Goal: Task Accomplishment & Management: Manage account settings

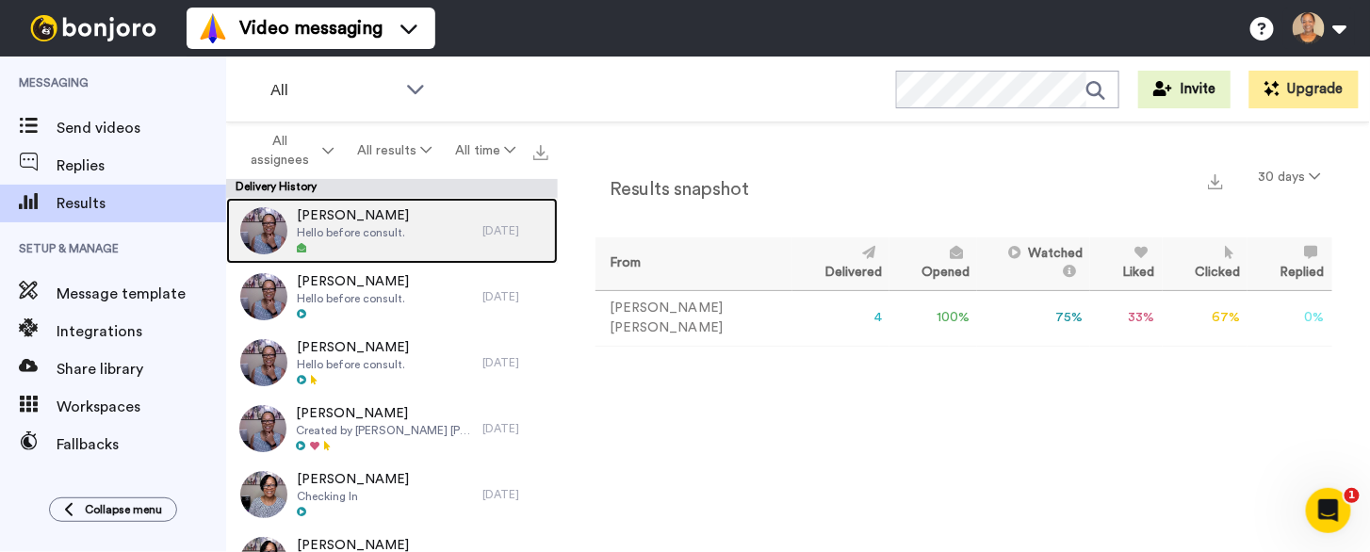
click at [341, 223] on span "Trevino Allen" at bounding box center [353, 215] width 112 height 19
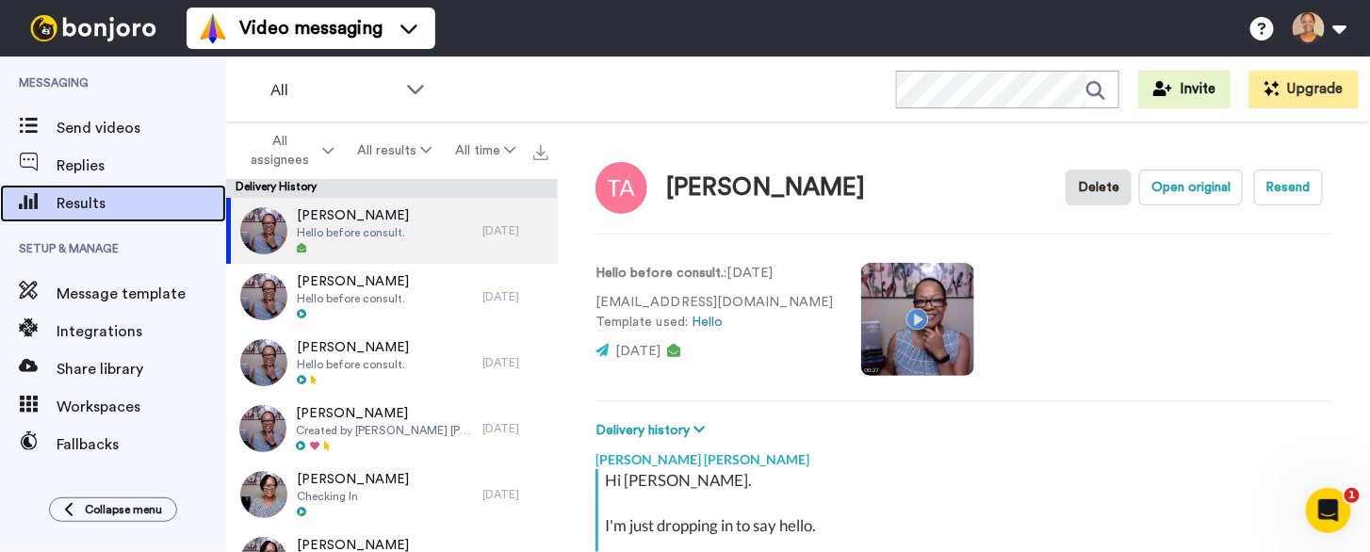
click at [95, 206] on span "Results" at bounding box center [142, 203] width 170 height 23
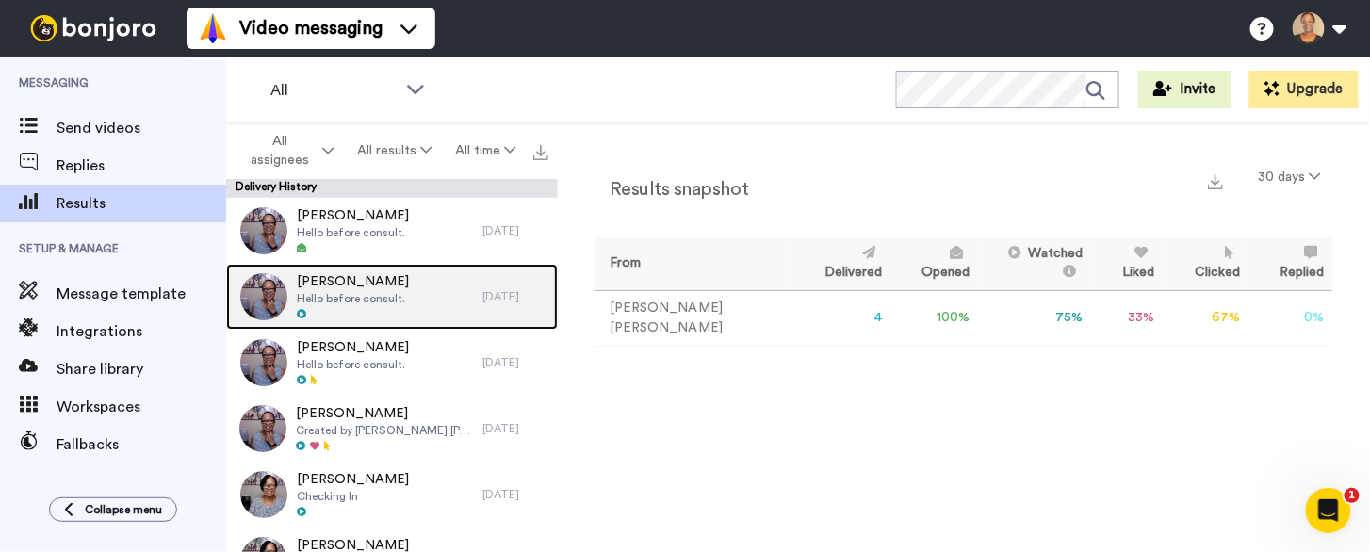
click at [369, 303] on span "Hello before consult." at bounding box center [353, 298] width 112 height 15
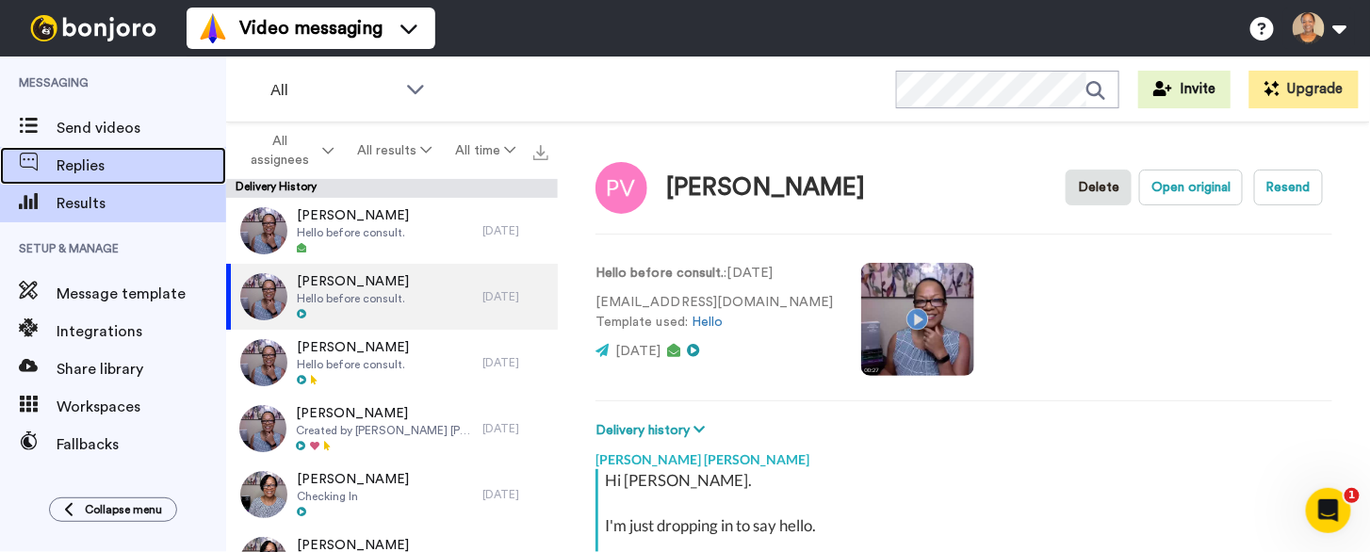
click at [78, 163] on span "Replies" at bounding box center [142, 166] width 170 height 23
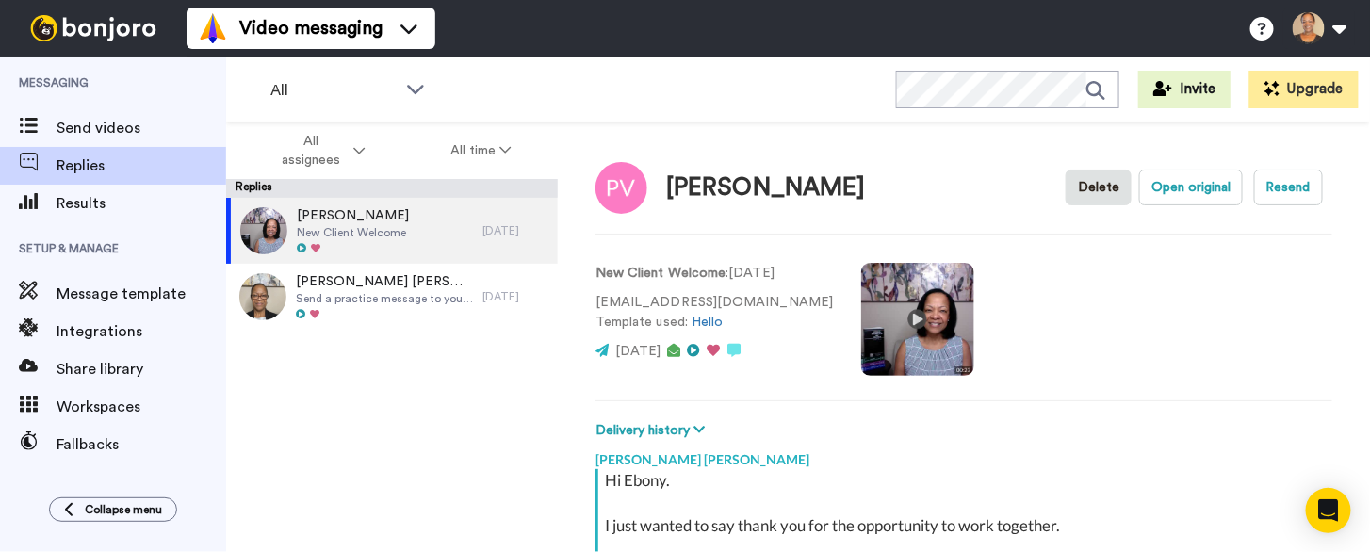
scroll to position [207, 0]
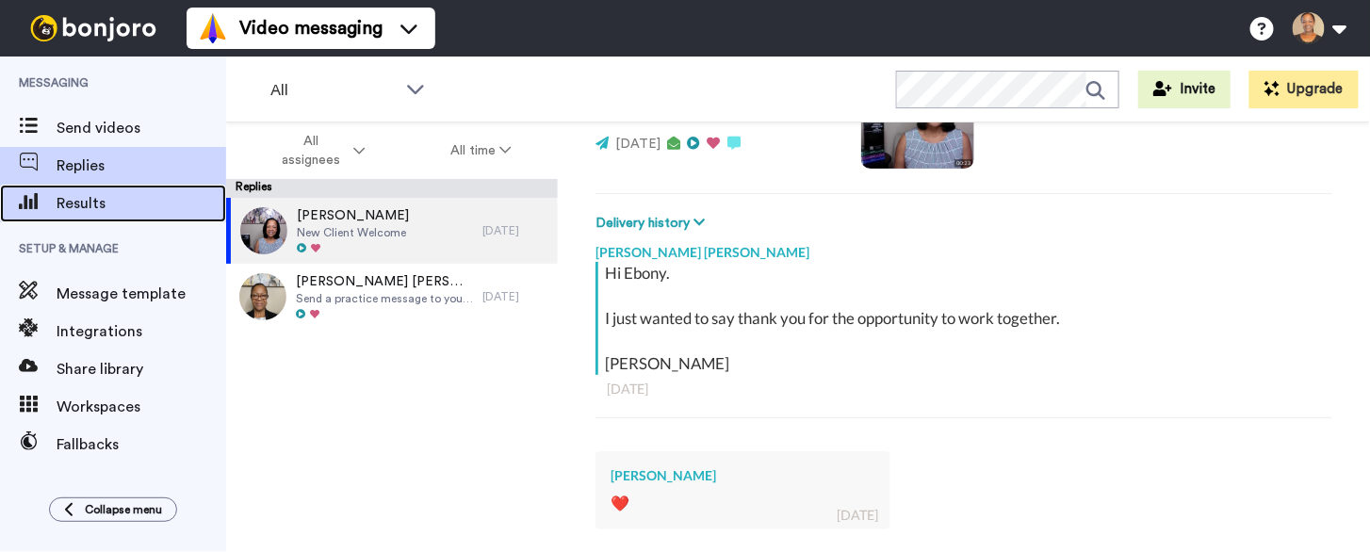
click at [78, 200] on span "Results" at bounding box center [142, 203] width 170 height 23
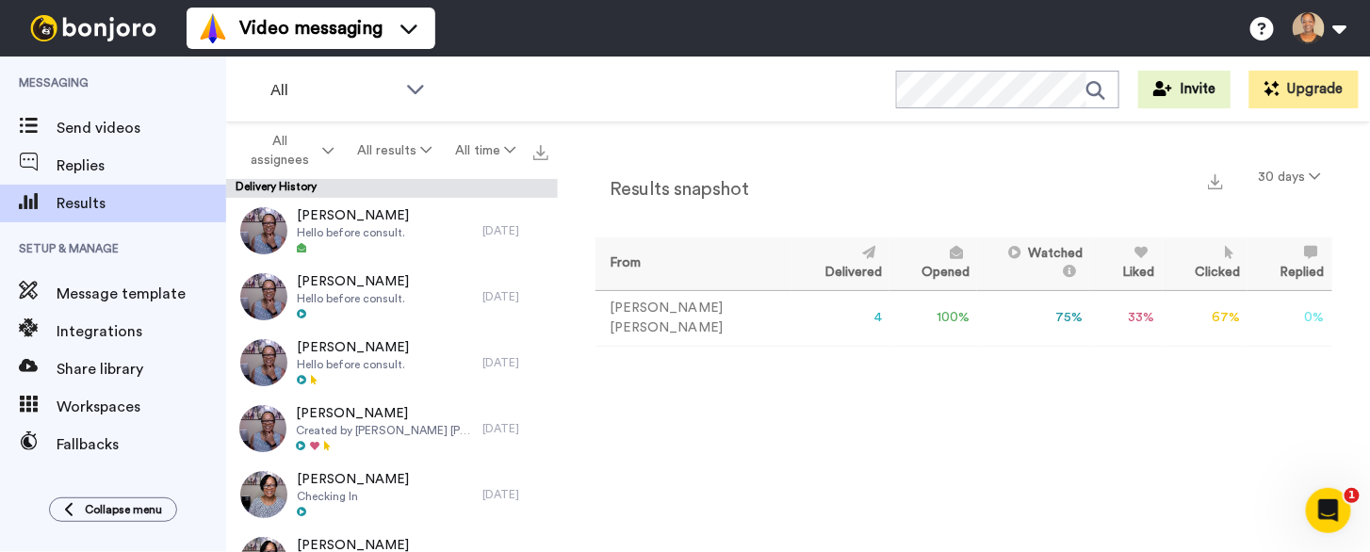
click at [838, 319] on td "4" at bounding box center [841, 318] width 97 height 56
click at [651, 317] on td "Paula Vincent Johnson" at bounding box center [694, 318] width 197 height 56
click at [852, 320] on td "4" at bounding box center [841, 318] width 97 height 56
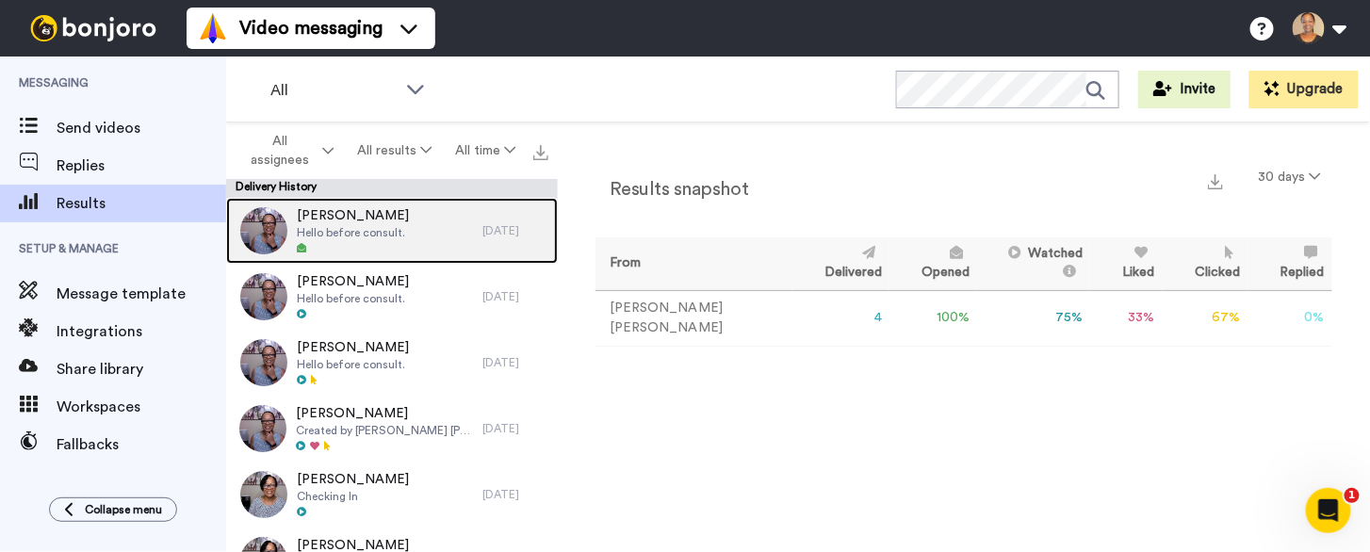
click at [486, 223] on div "1 day ago" at bounding box center [516, 230] width 66 height 15
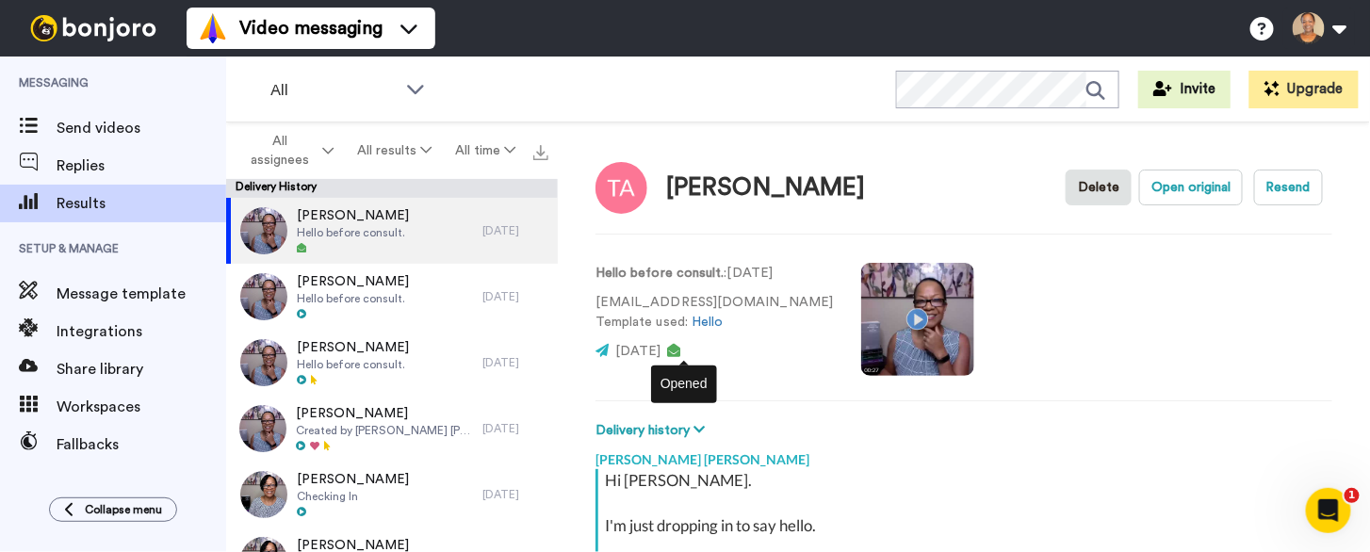
click at [681, 352] on icon at bounding box center [674, 350] width 13 height 13
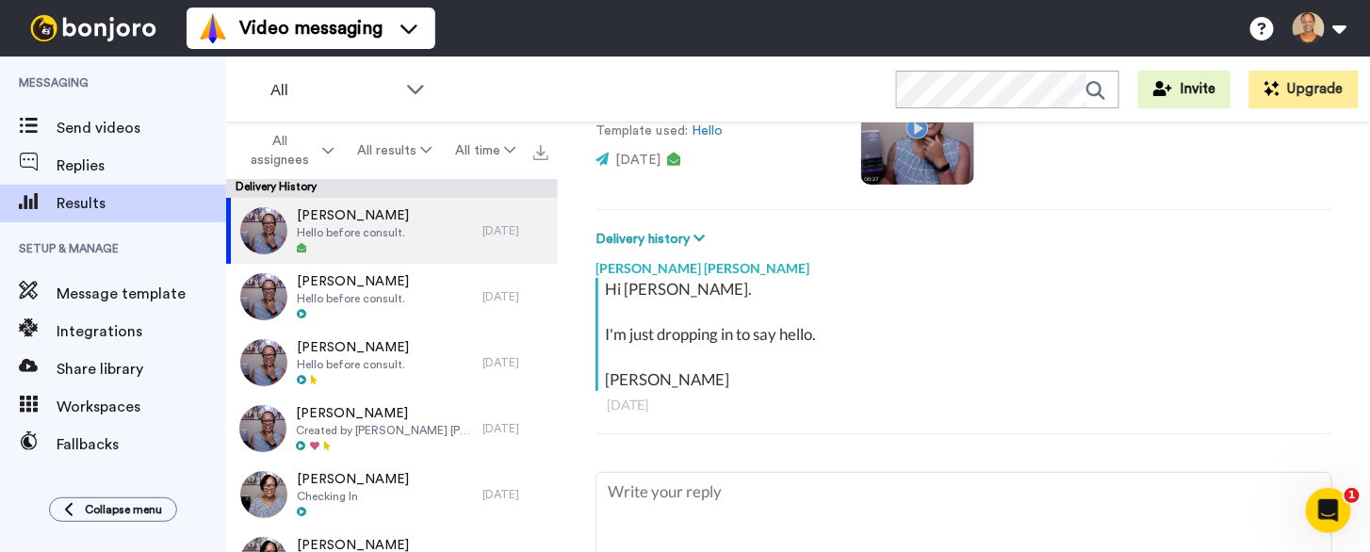
scroll to position [203, 0]
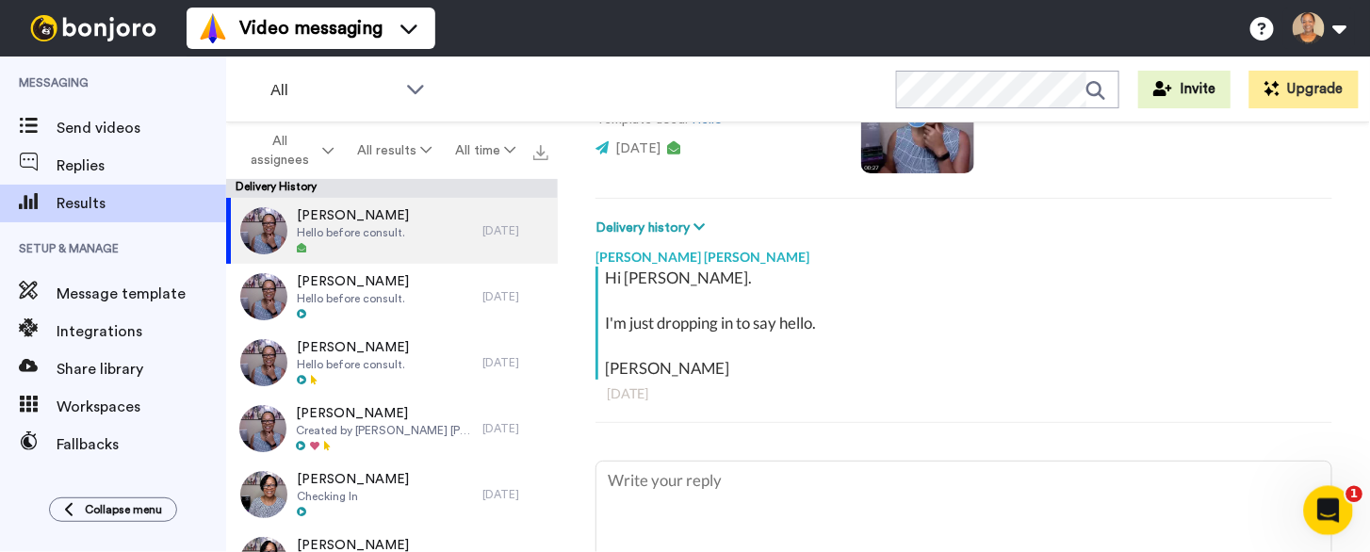
click at [1345, 508] on div "Open Intercom Messenger" at bounding box center [1326, 508] width 62 height 62
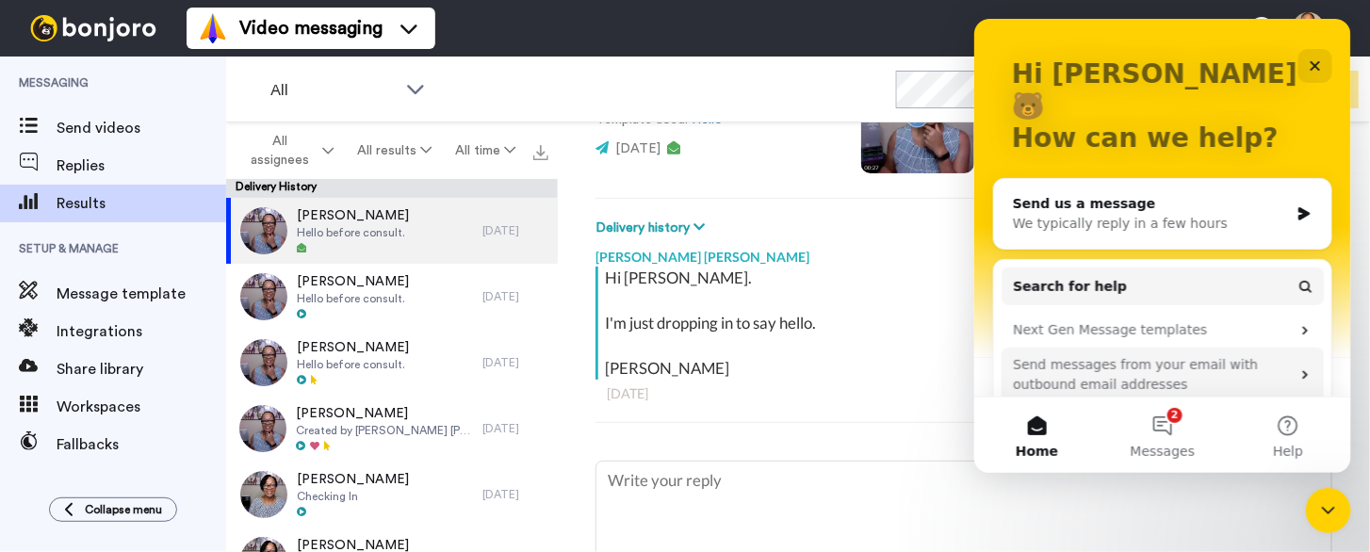
scroll to position [99, 0]
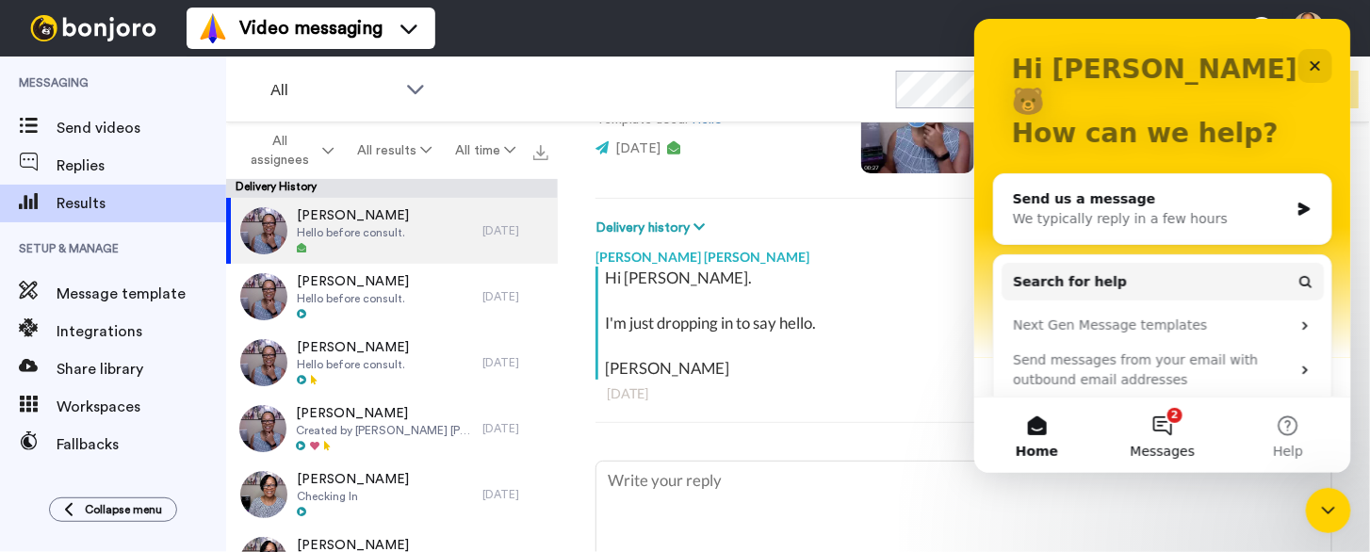
click at [1184, 423] on button "2 Messages" at bounding box center [1161, 435] width 125 height 75
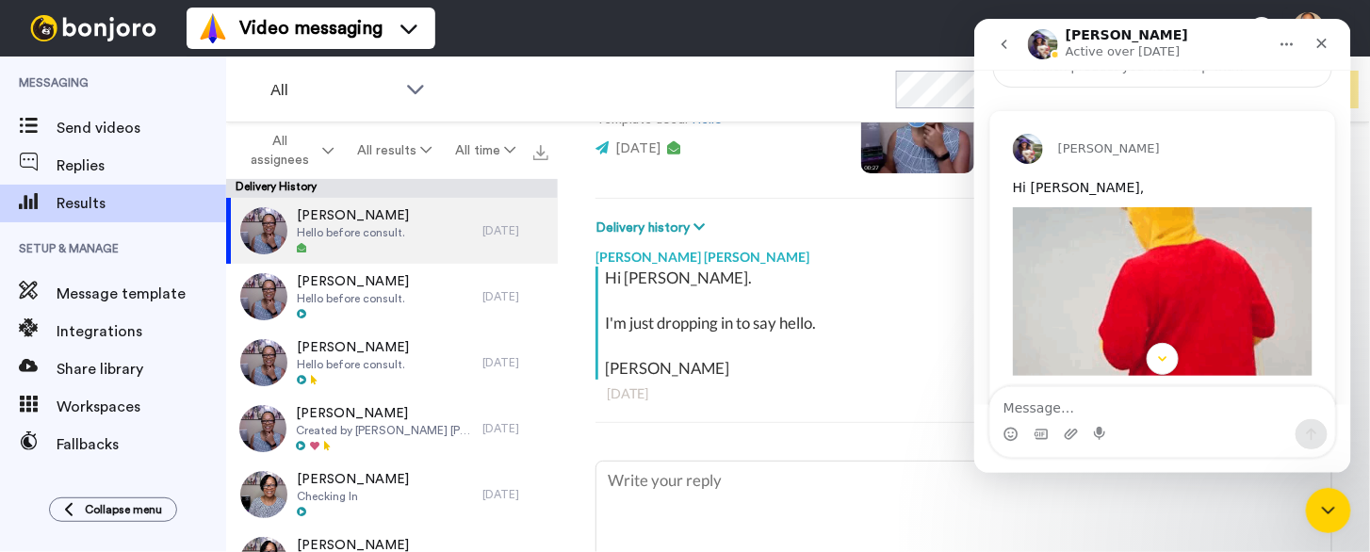
scroll to position [0, 0]
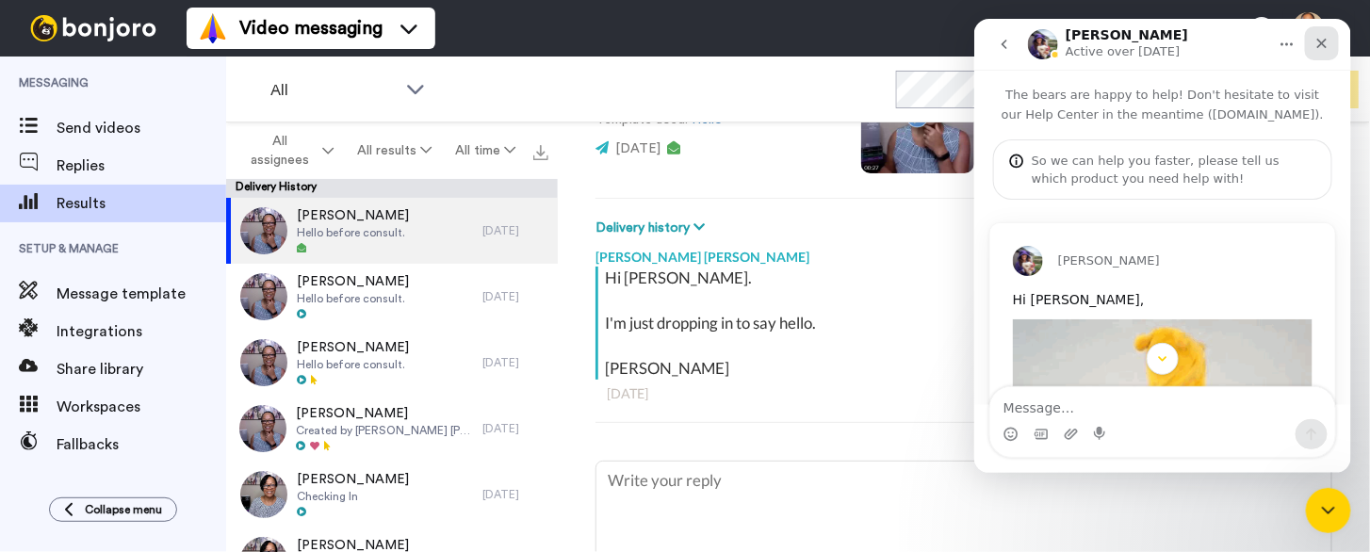
click at [1321, 44] on icon "Close" at bounding box center [1321, 43] width 15 height 15
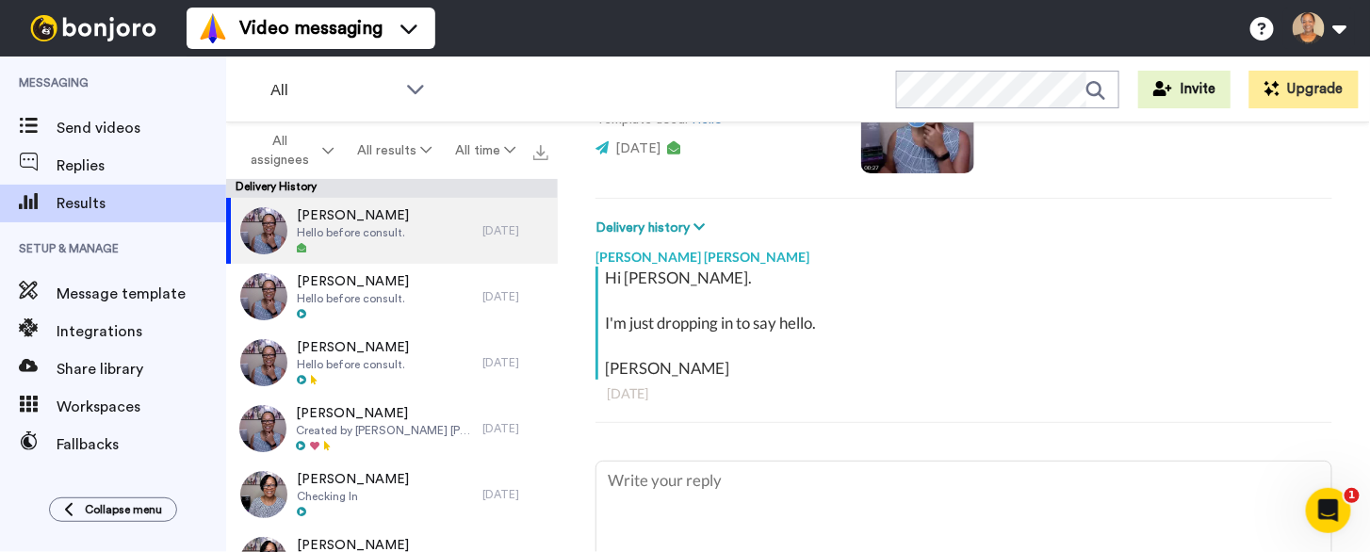
scroll to position [361, 0]
click at [1327, 494] on div "Open Intercom Messenger" at bounding box center [1326, 508] width 62 height 62
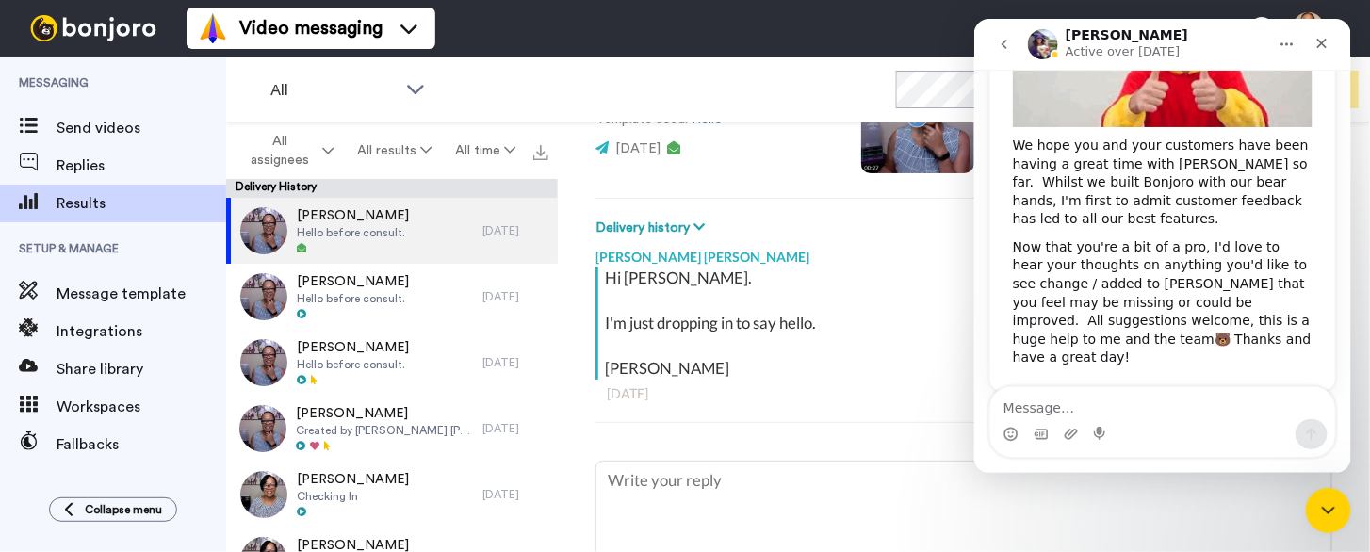
click at [1007, 43] on icon "go back" at bounding box center [1003, 44] width 15 height 15
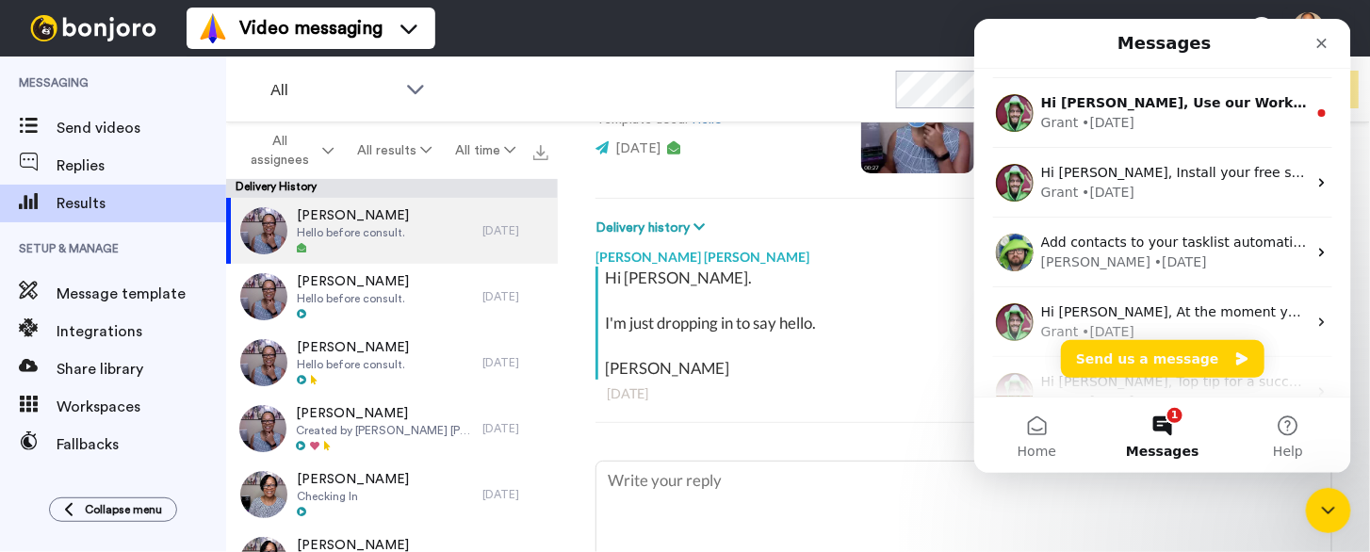
scroll to position [251, 0]
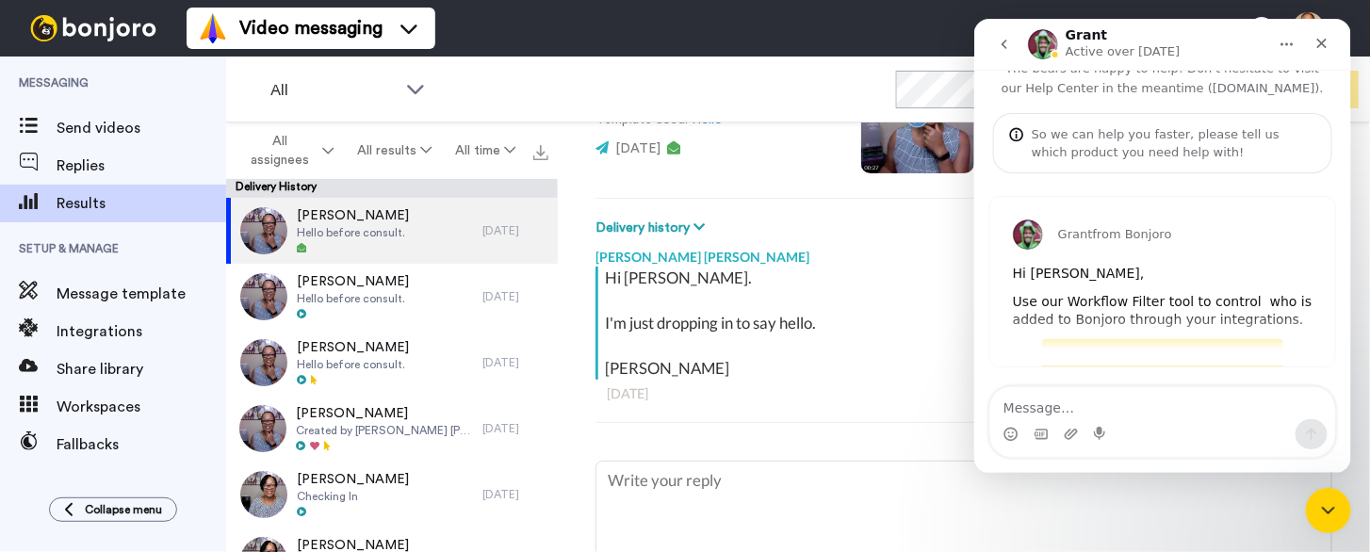
scroll to position [0, 0]
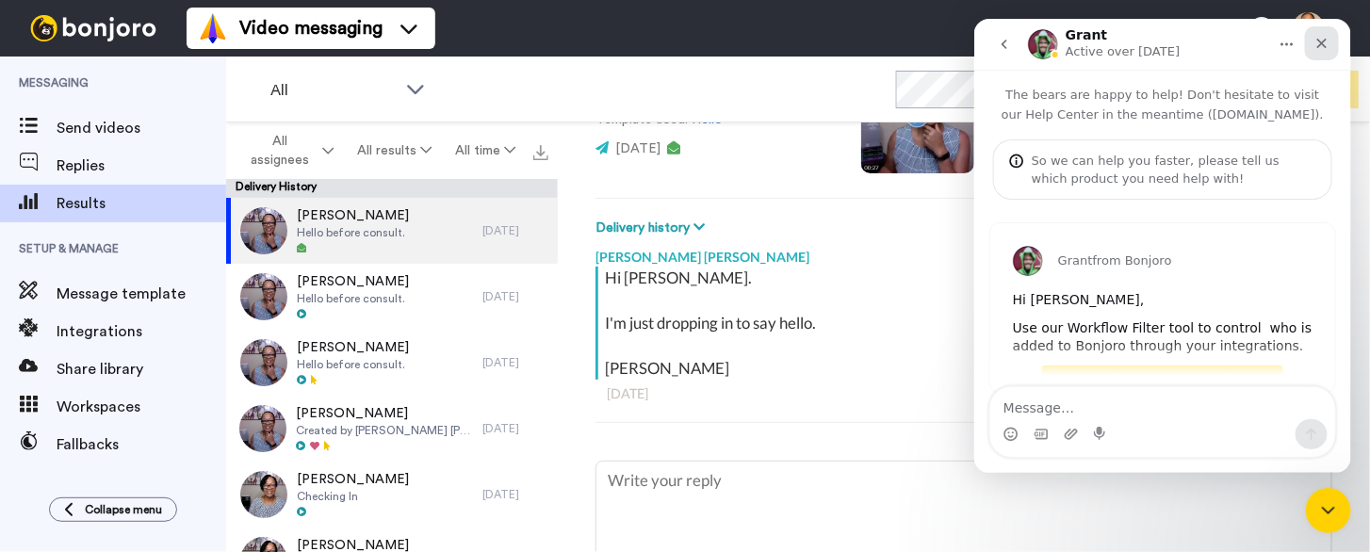
click at [1315, 43] on icon "Close" at bounding box center [1321, 43] width 15 height 15
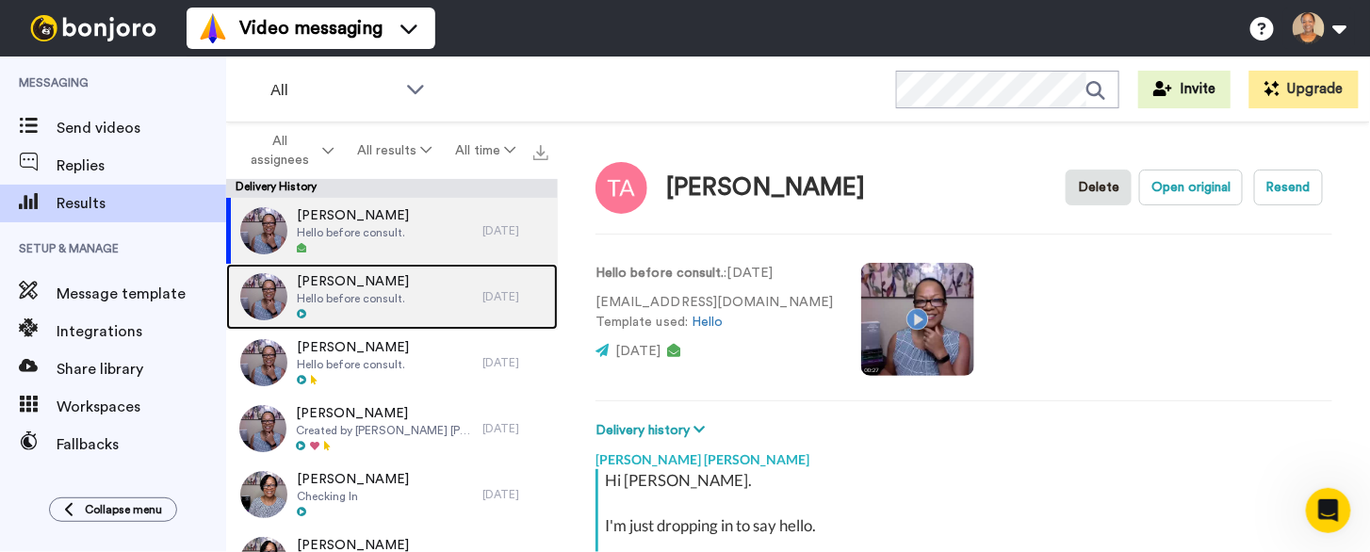
click at [318, 292] on span "Hello before consult." at bounding box center [353, 298] width 112 height 15
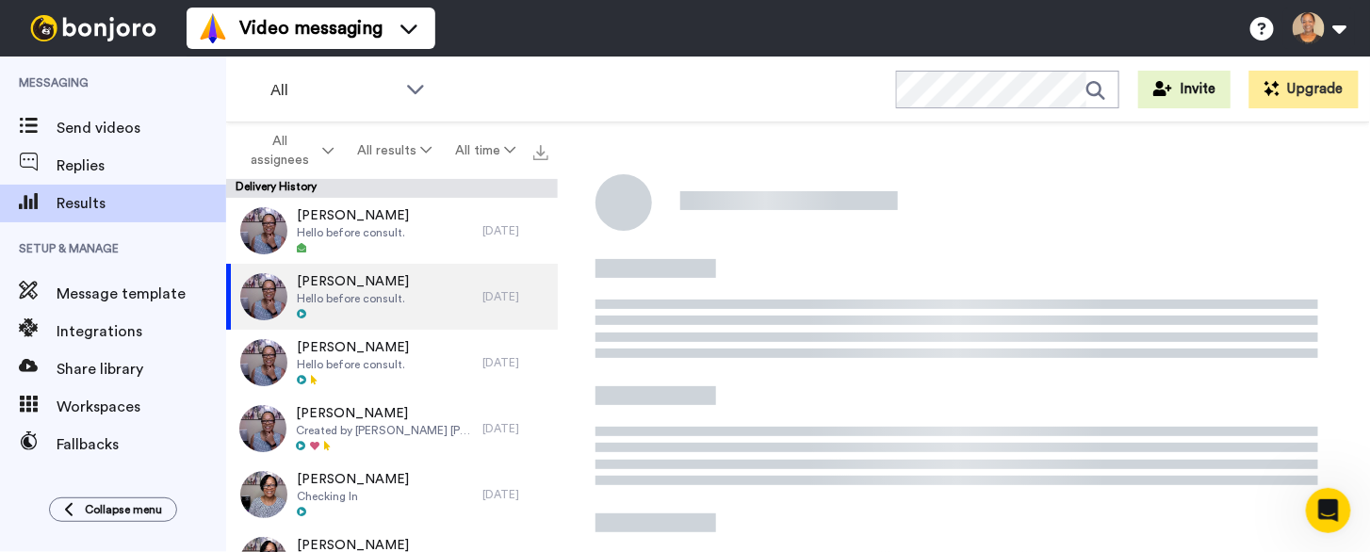
type textarea "x"
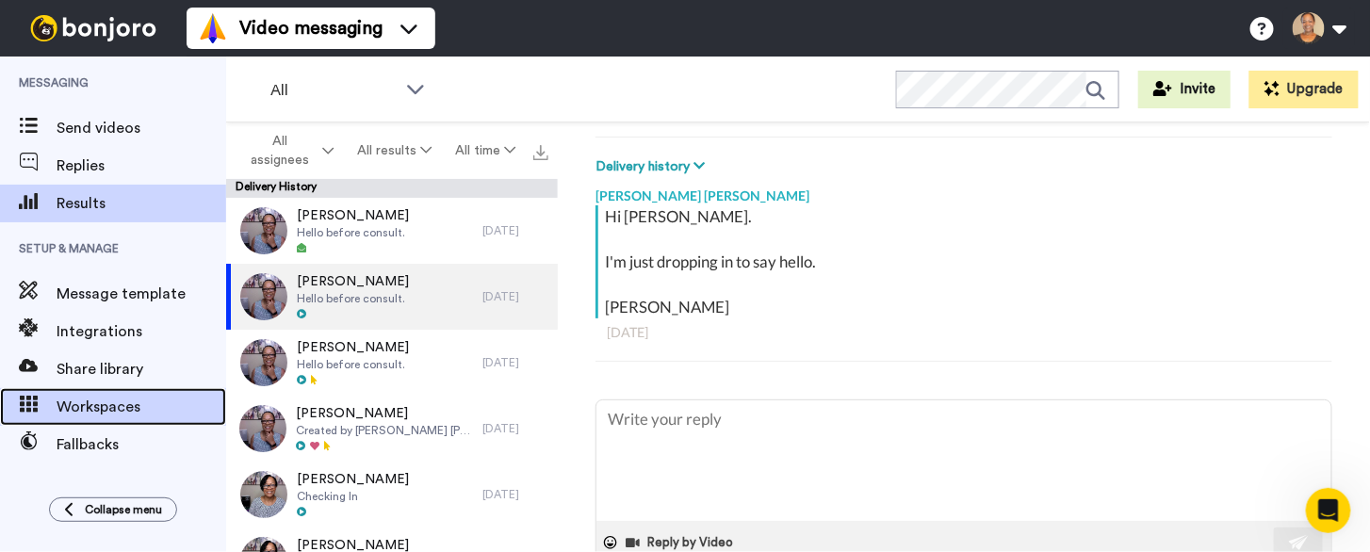
click at [89, 407] on span "Workspaces" at bounding box center [142, 407] width 170 height 23
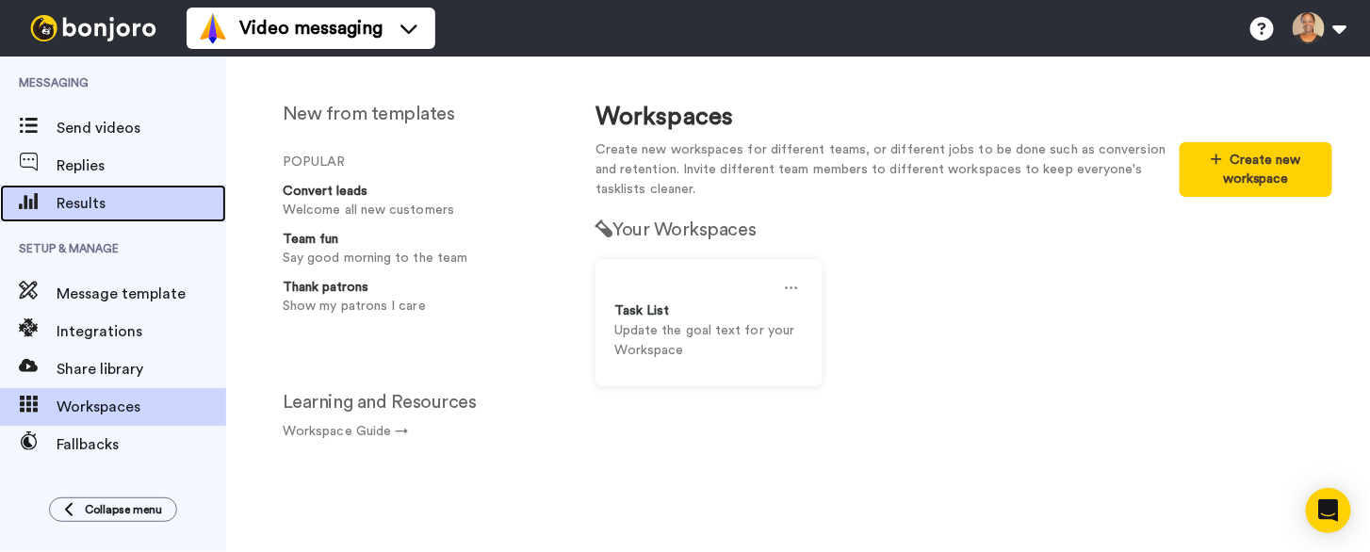
click at [90, 193] on span "Results" at bounding box center [142, 203] width 170 height 23
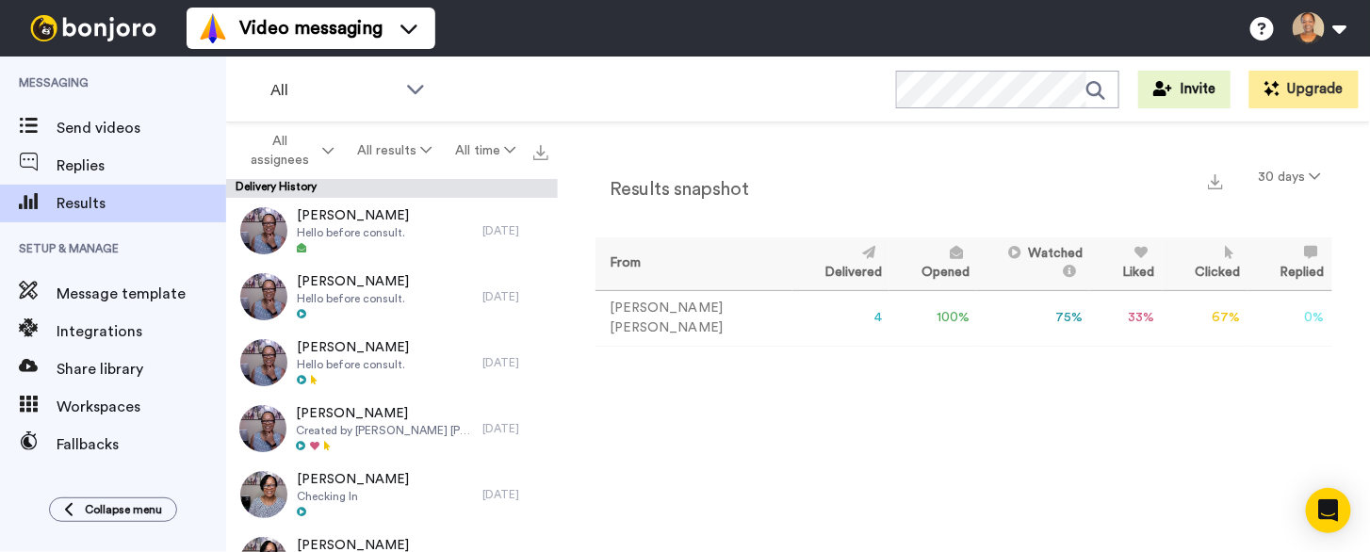
click at [1049, 319] on td "75 %" at bounding box center [1033, 318] width 113 height 56
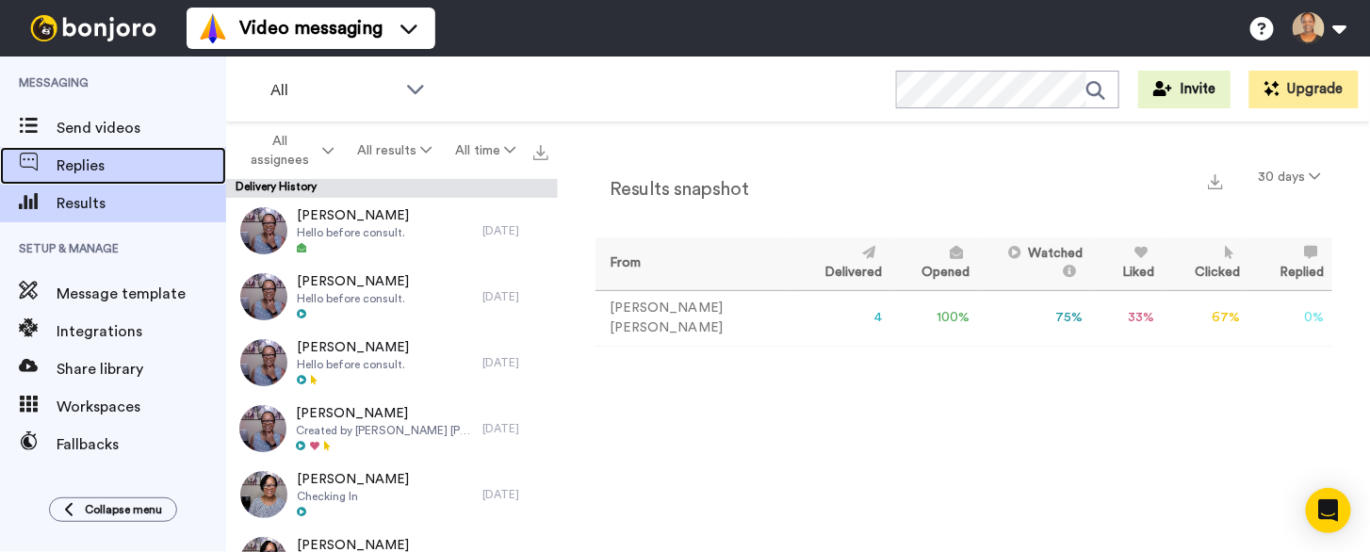
click at [122, 159] on span "Replies" at bounding box center [142, 166] width 170 height 23
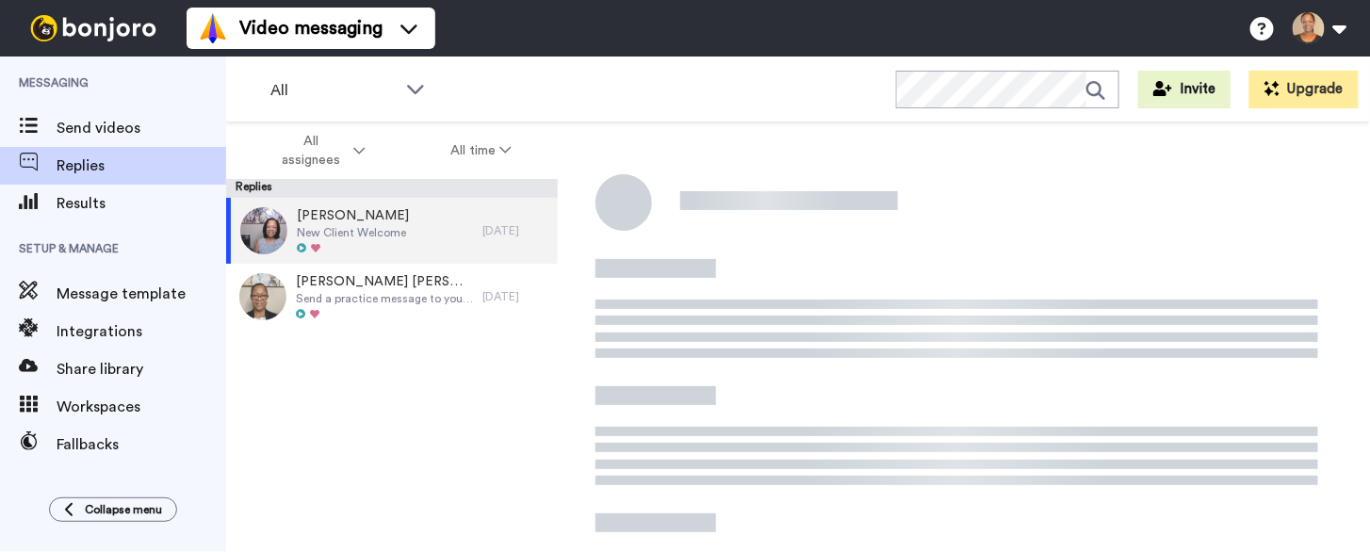
scroll to position [207, 0]
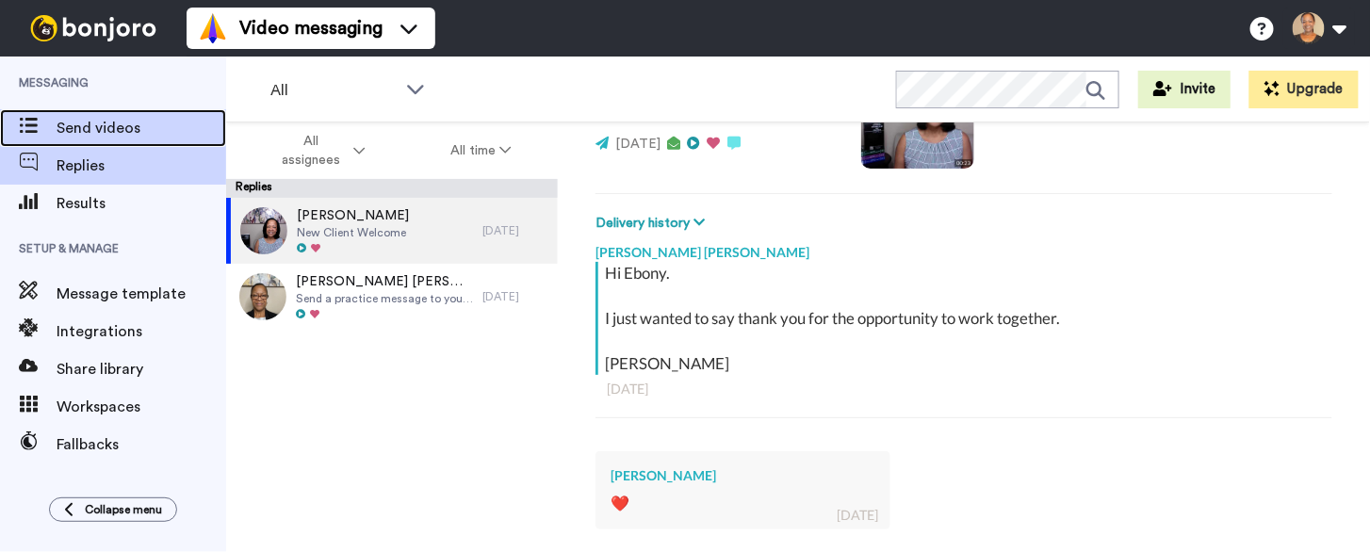
click at [92, 126] on span "Send videos" at bounding box center [142, 128] width 170 height 23
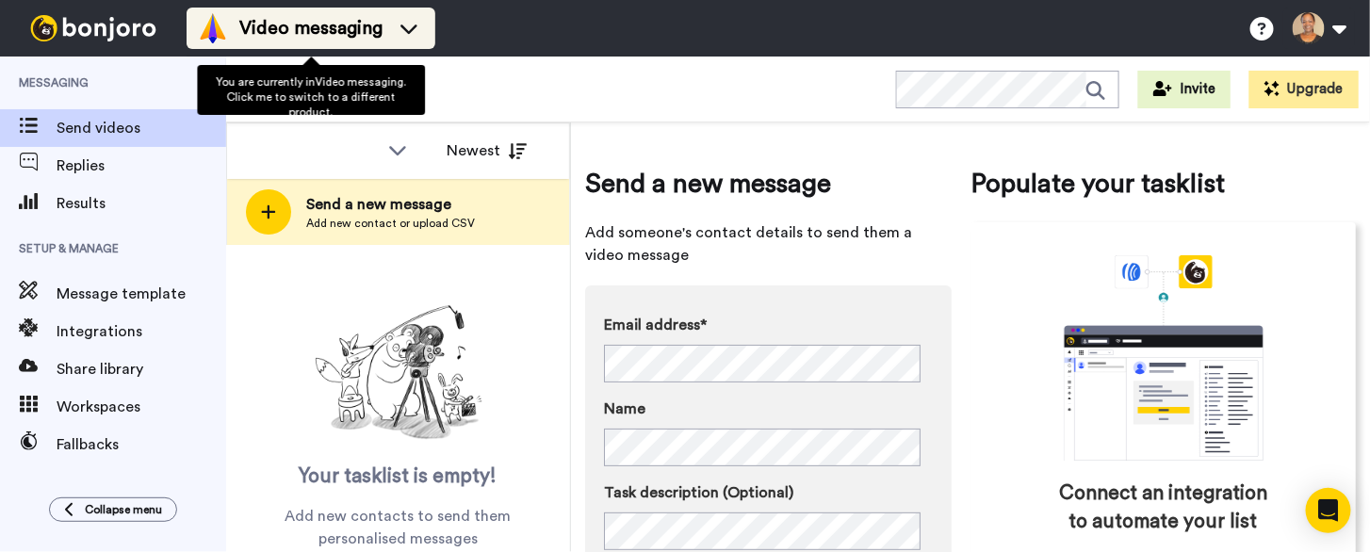
click at [418, 31] on icon at bounding box center [409, 28] width 30 height 19
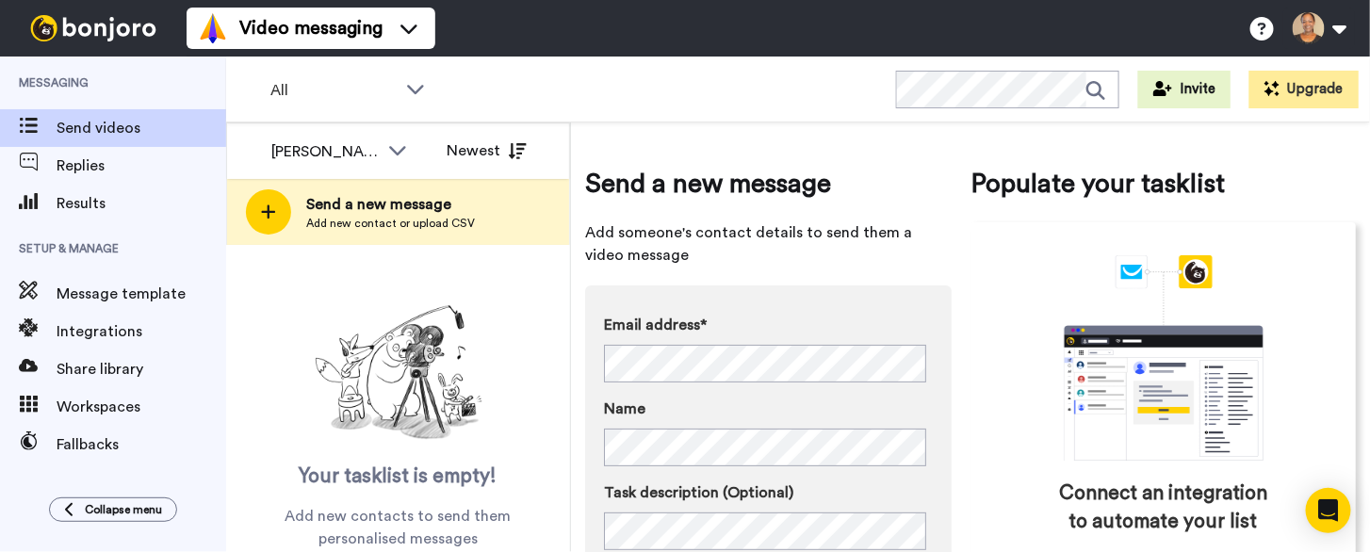
click at [562, 80] on div "All WORKSPACES View all All Default Task List + Add a new workspace Invite Upgr…" at bounding box center [798, 90] width 1144 height 66
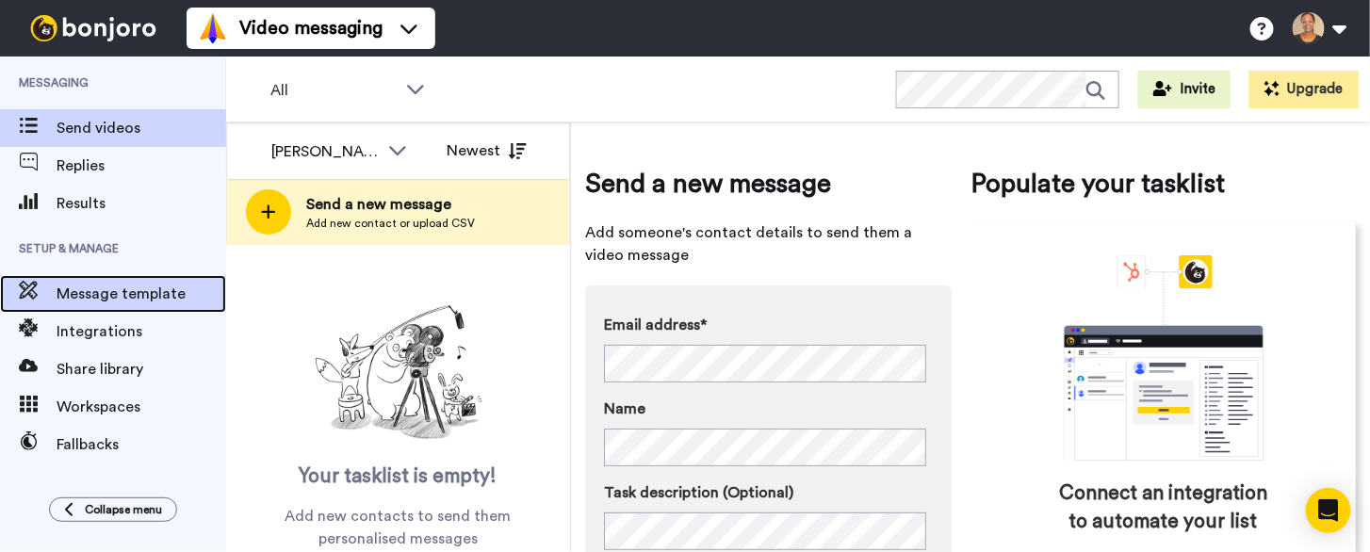
click at [119, 303] on span "Message template" at bounding box center [142, 294] width 170 height 23
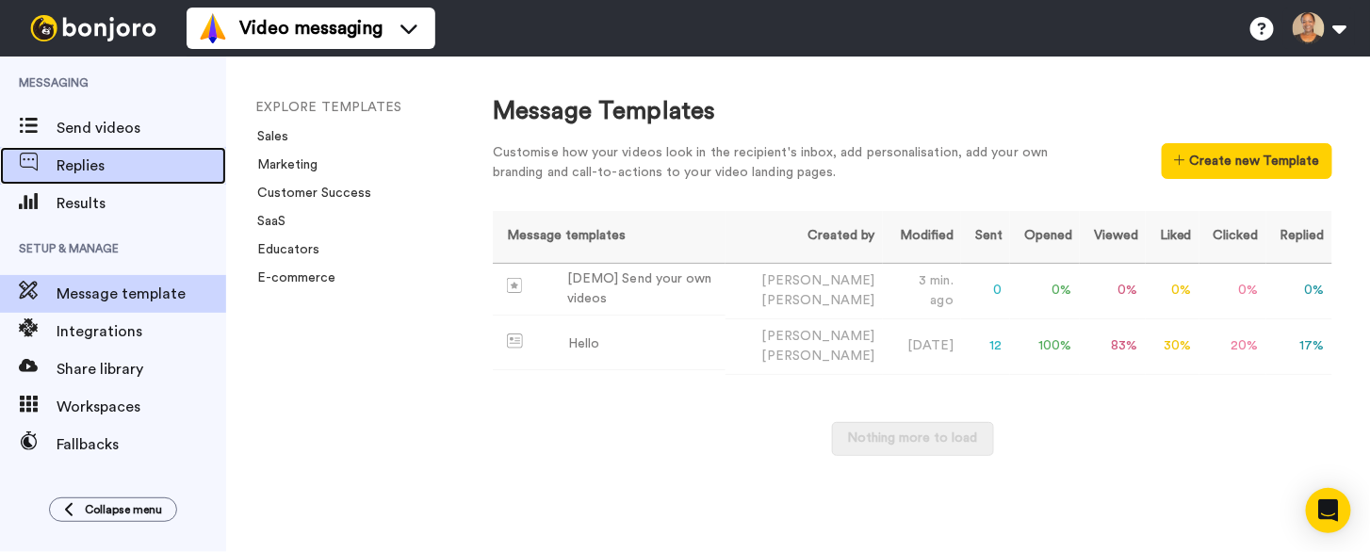
click at [77, 160] on span "Replies" at bounding box center [142, 166] width 170 height 23
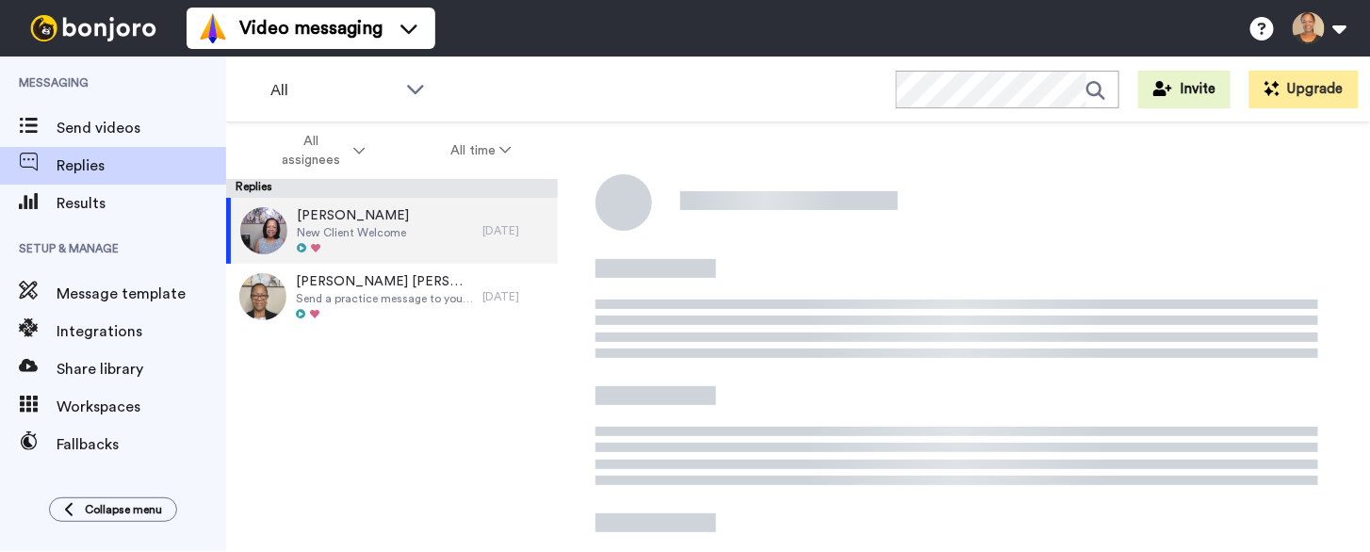
scroll to position [207, 0]
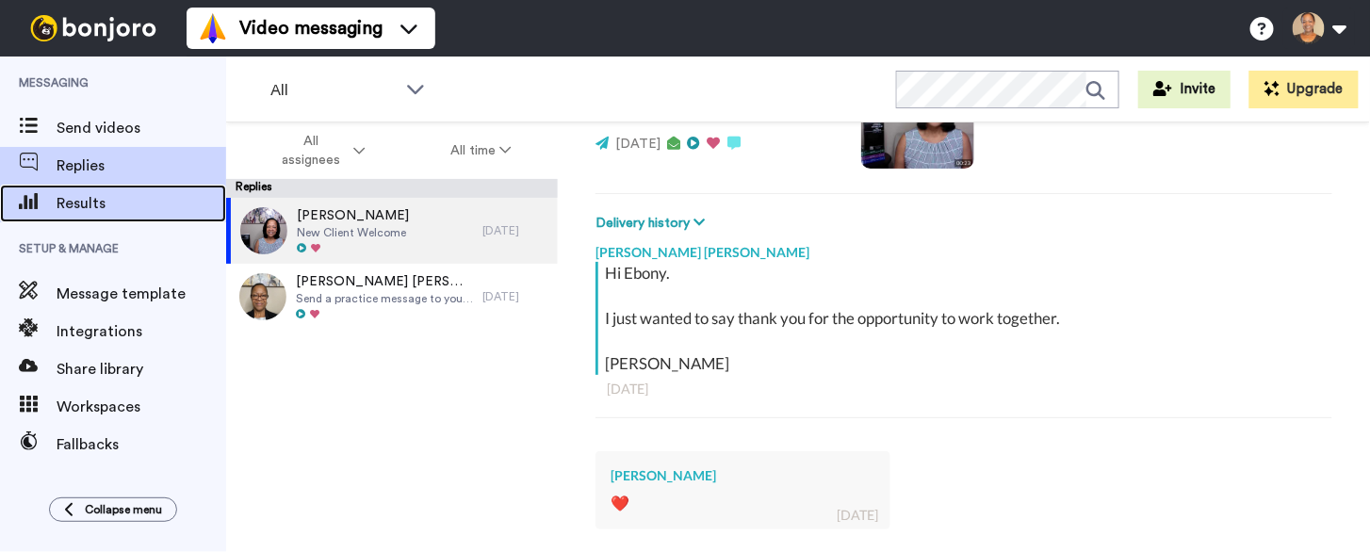
click at [65, 189] on div "Results" at bounding box center [113, 204] width 226 height 38
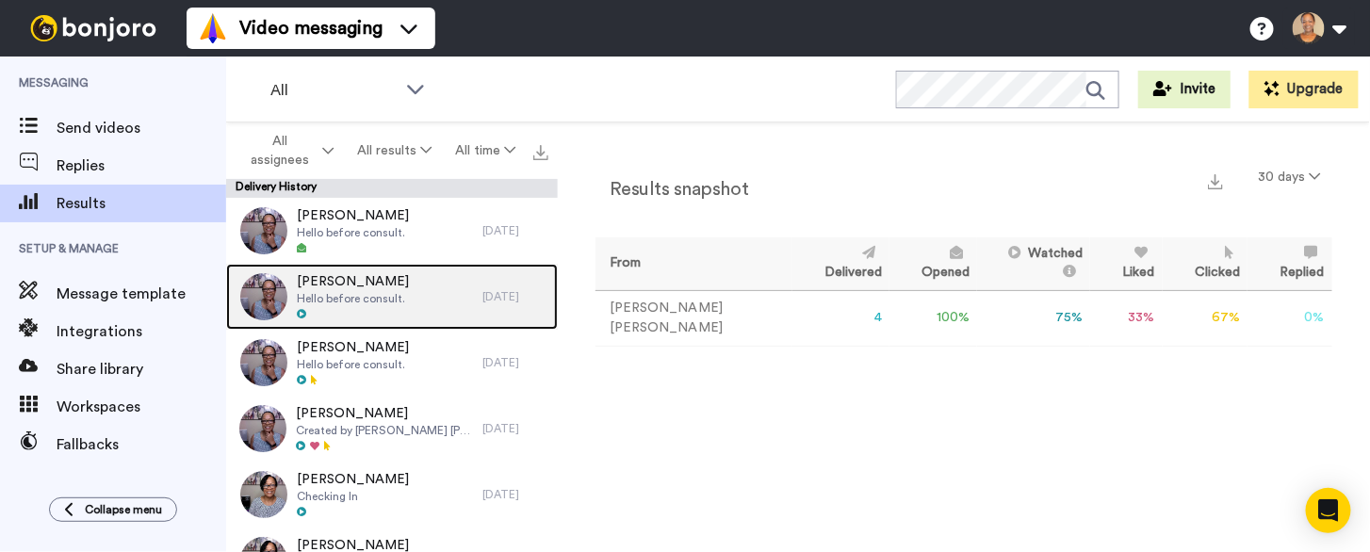
click at [337, 291] on span "Hello before consult." at bounding box center [353, 298] width 112 height 15
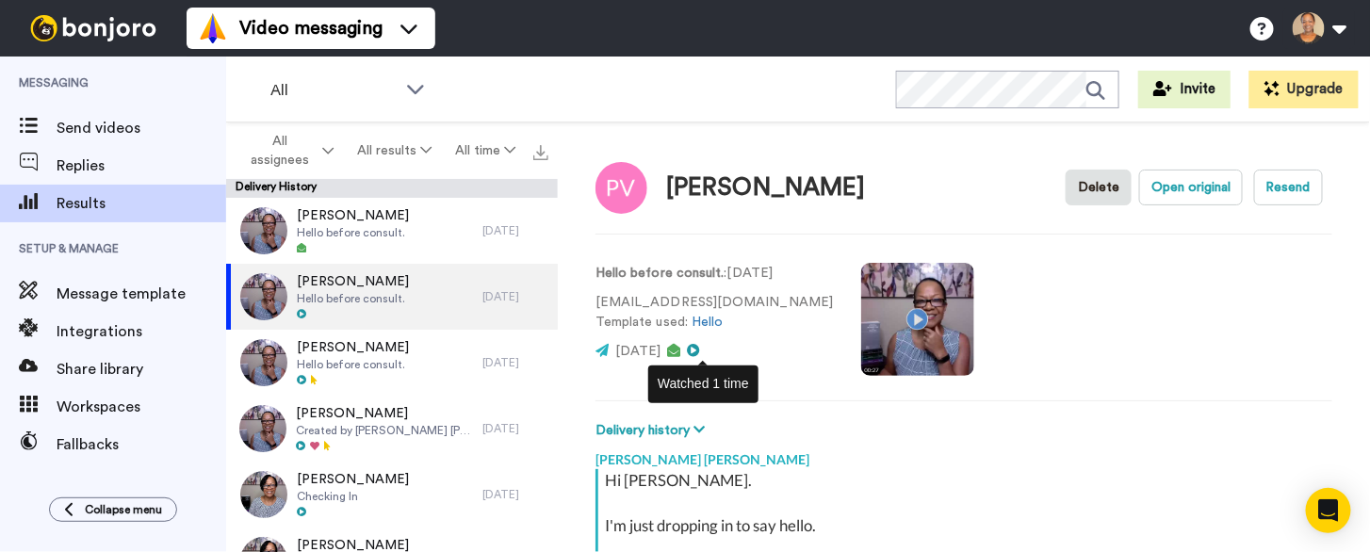
click at [701, 353] on icon at bounding box center [694, 350] width 13 height 13
click at [681, 355] on icon at bounding box center [674, 350] width 13 height 13
click at [681, 351] on icon at bounding box center [674, 350] width 13 height 13
type textarea "x"
